Goal: Task Accomplishment & Management: Use online tool/utility

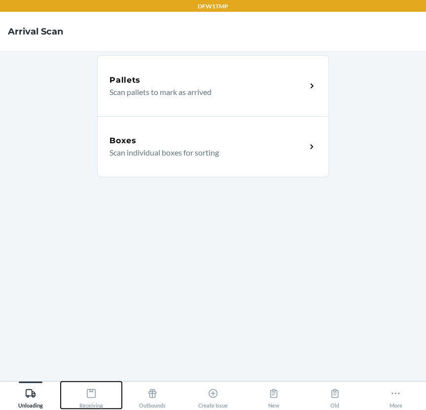
click at [80, 391] on div "Receiving" at bounding box center [91, 396] width 24 height 25
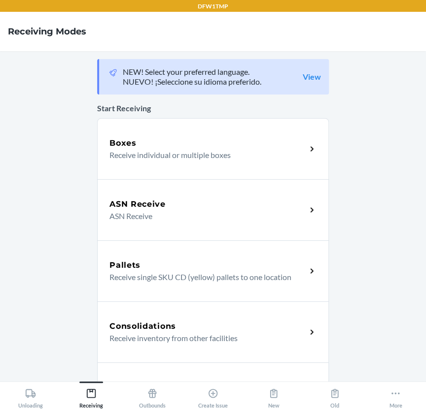
click at [253, 208] on div "ASN Receive" at bounding box center [207, 204] width 197 height 12
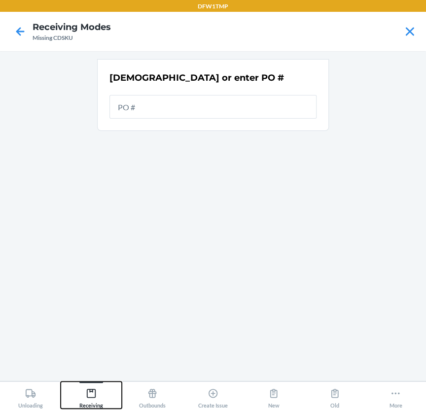
click at [81, 395] on div "Receiving" at bounding box center [91, 396] width 24 height 25
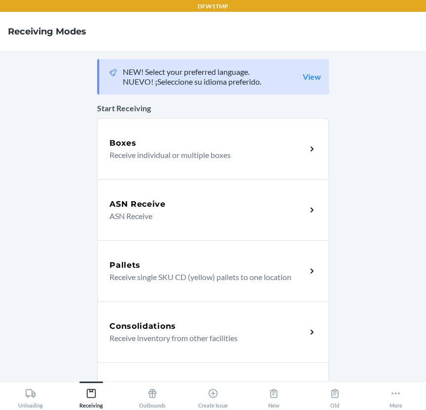
click at [139, 213] on p "ASN Receive" at bounding box center [203, 216] width 189 height 12
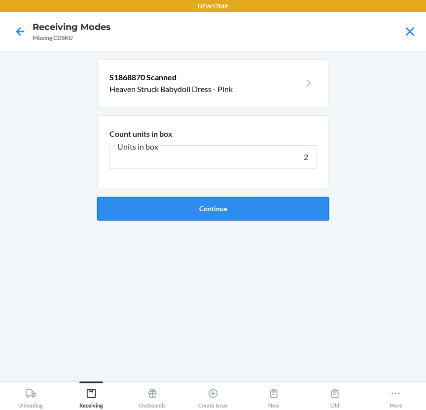
type input "26"
click button "Continue" at bounding box center [212, 209] width 231 height 24
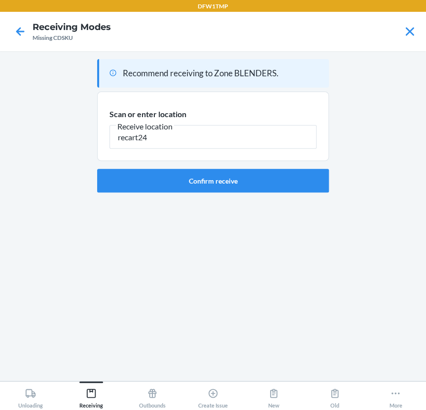
type input "recart24"
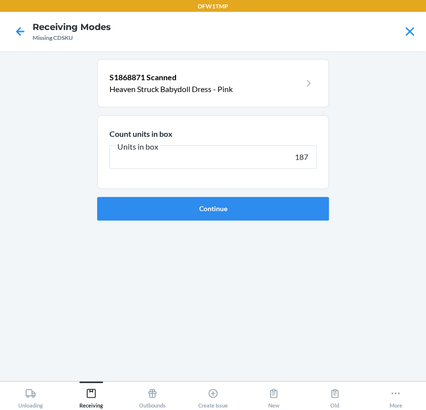
type input "18"
click button "Continue" at bounding box center [212, 209] width 231 height 24
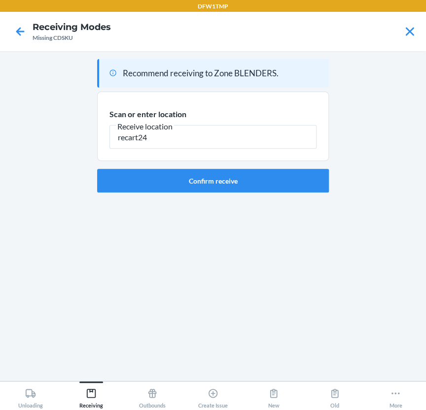
type input "recart24"
